Goal: Task Accomplishment & Management: Use online tool/utility

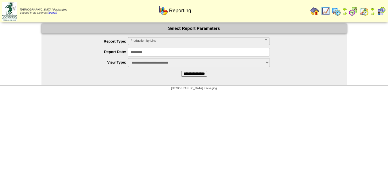
click at [141, 40] on span "Production by Line" at bounding box center [196, 41] width 132 height 7
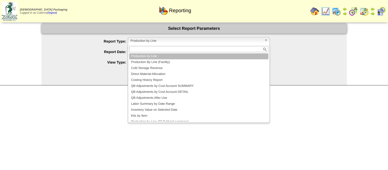
click at [142, 61] on li "Production By Line (Facility)" at bounding box center [198, 62] width 139 height 6
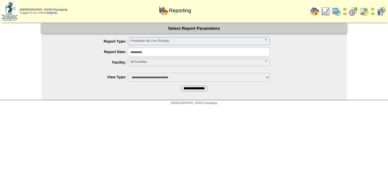
click at [142, 61] on span "All Facilities" at bounding box center [196, 62] width 132 height 7
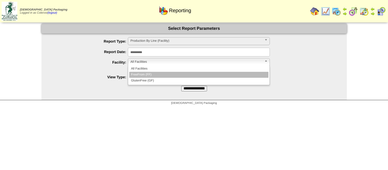
click at [145, 72] on li "FreeFrom (FF)" at bounding box center [198, 75] width 139 height 6
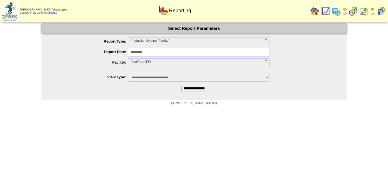
click at [190, 85] on form "**********" at bounding box center [193, 58] width 305 height 68
click at [190, 88] on input "**********" at bounding box center [194, 89] width 26 height 6
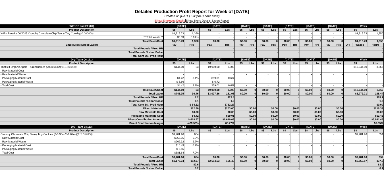
click at [168, 20] on link "Show Employee Details" at bounding box center [170, 20] width 30 height 3
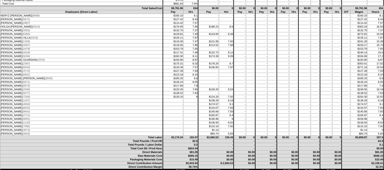
scroll to position [227, 0]
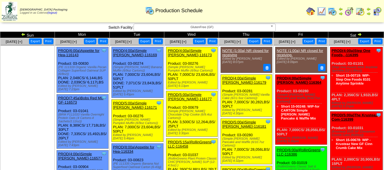
click at [182, 27] on span "GlutenFree (GF)" at bounding box center [202, 27] width 132 height 7
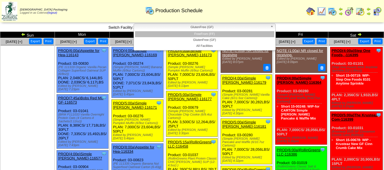
click at [185, 35] on li "FreeFrom (FF)" at bounding box center [204, 34] width 139 height 6
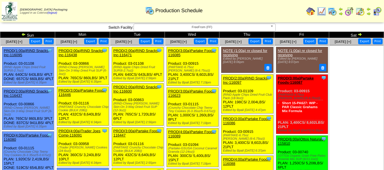
click at [24, 34] on img at bounding box center [23, 34] width 5 height 5
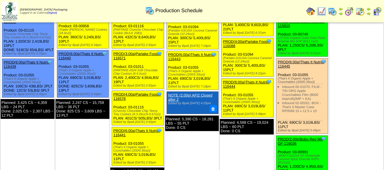
scroll to position [483, 0]
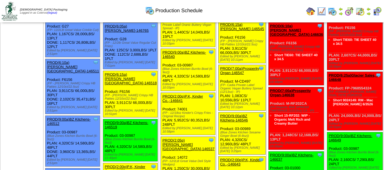
scroll to position [199, 0]
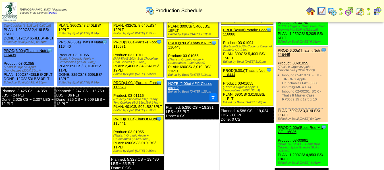
scroll to position [516, 0]
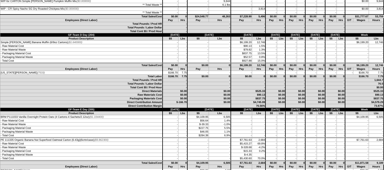
scroll to position [57, 0]
